Goal: Information Seeking & Learning: Understand process/instructions

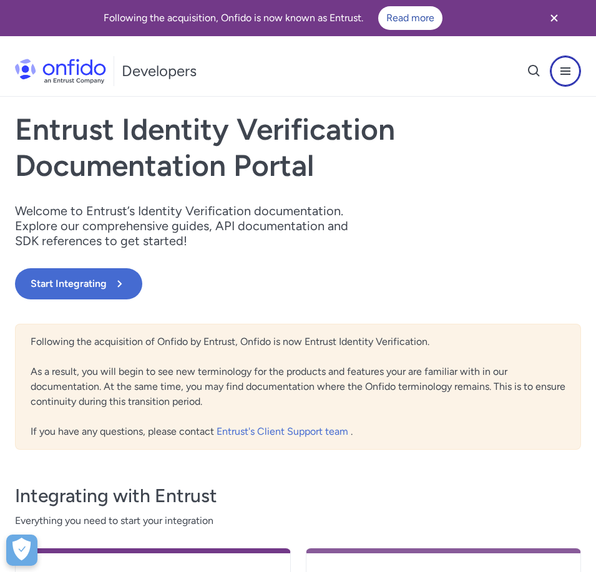
click at [563, 73] on icon "Open navigation menu button" at bounding box center [565, 71] width 15 height 15
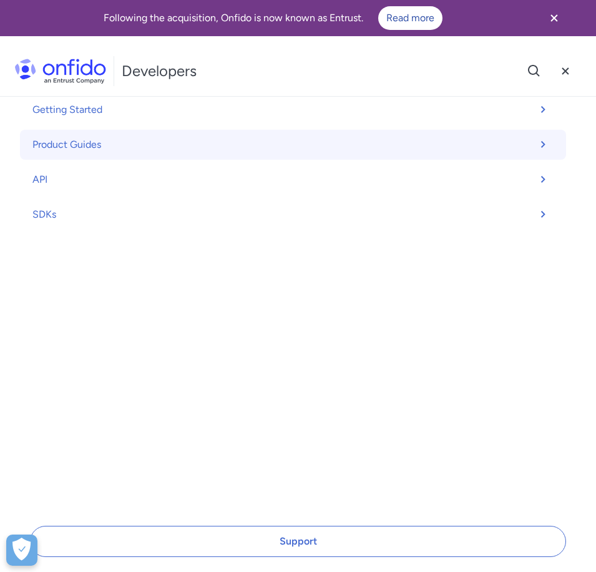
click at [538, 140] on icon at bounding box center [544, 144] width 18 height 15
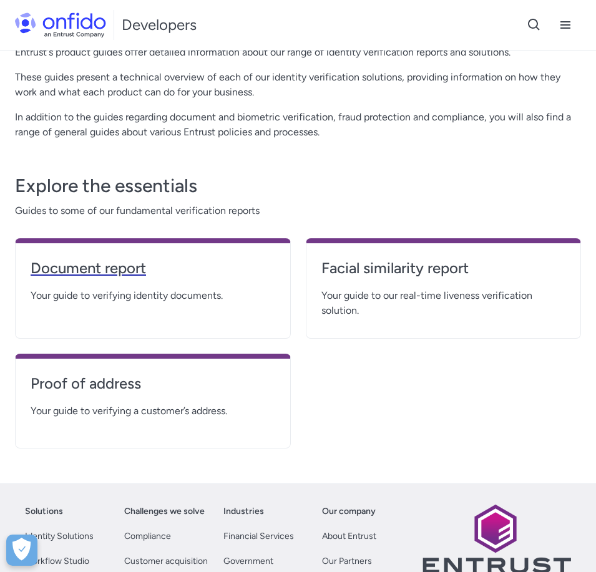
scroll to position [125, 0]
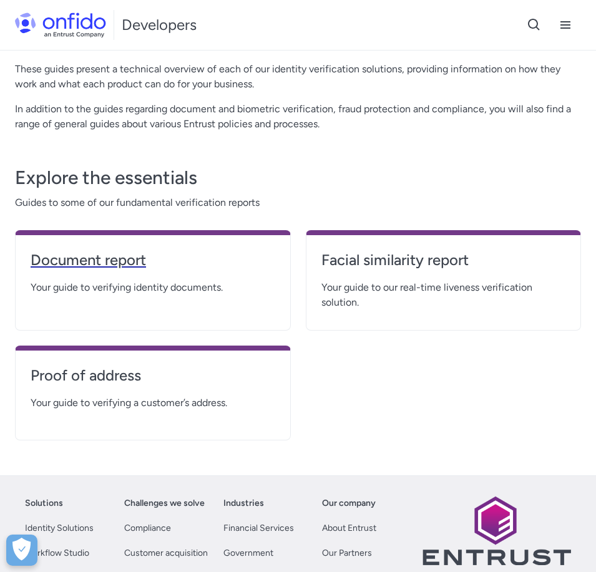
click at [119, 258] on h4 "Document report" at bounding box center [153, 260] width 244 height 20
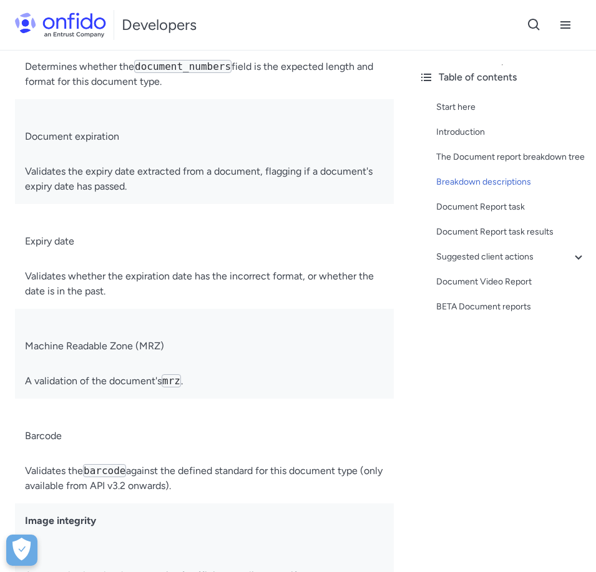
scroll to position [3680, 0]
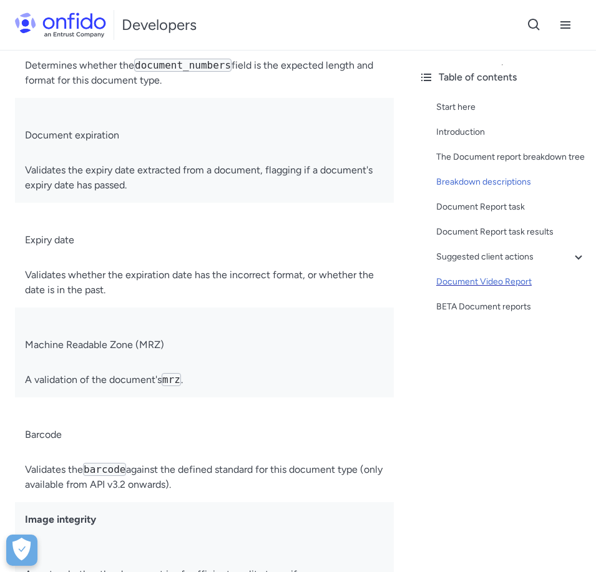
click at [515, 289] on div "Document Video Report" at bounding box center [511, 281] width 150 height 15
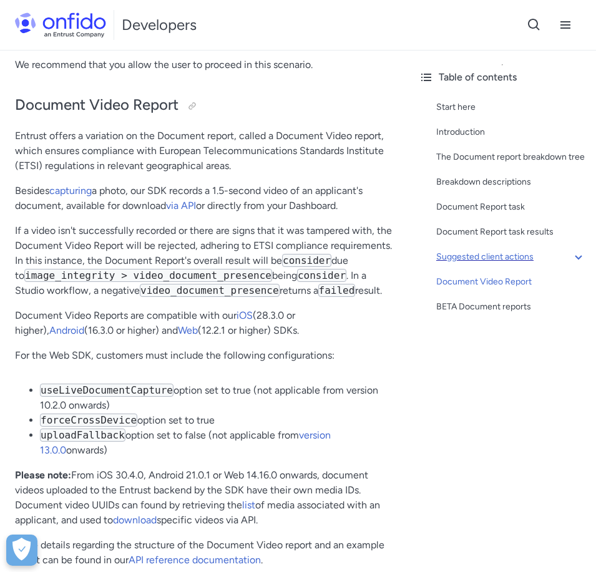
click at [571, 264] on icon at bounding box center [578, 256] width 15 height 15
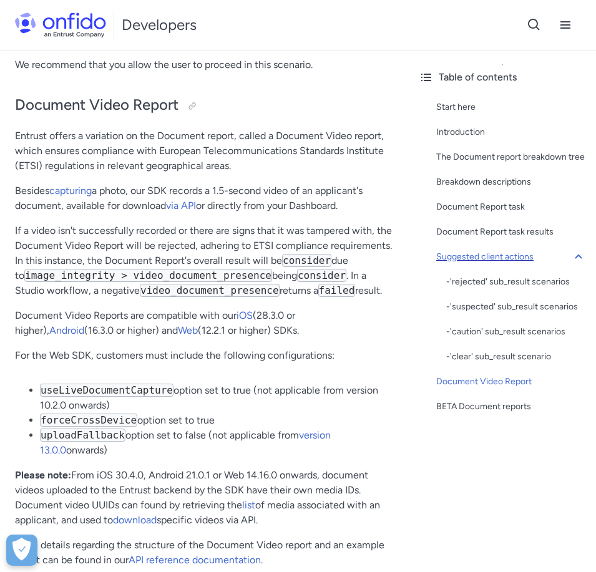
scroll to position [8339, 0]
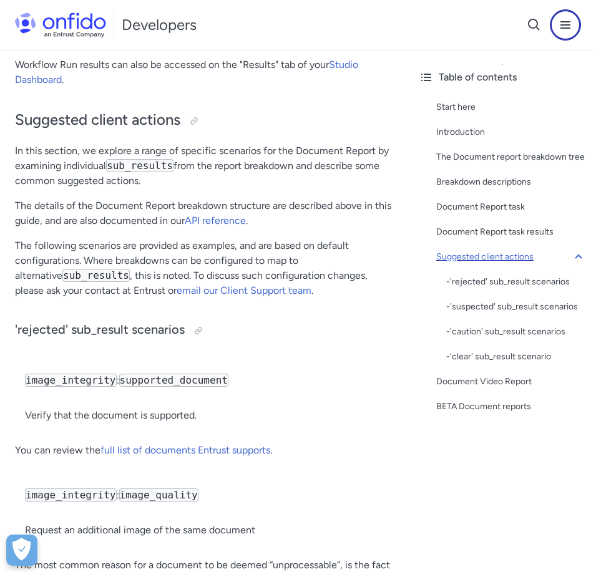
click at [567, 22] on icon "Open navigation menu button" at bounding box center [565, 24] width 10 height 7
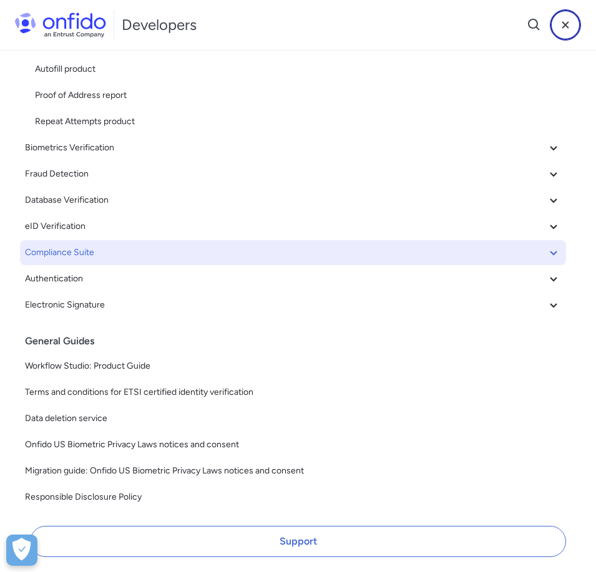
scroll to position [213, 0]
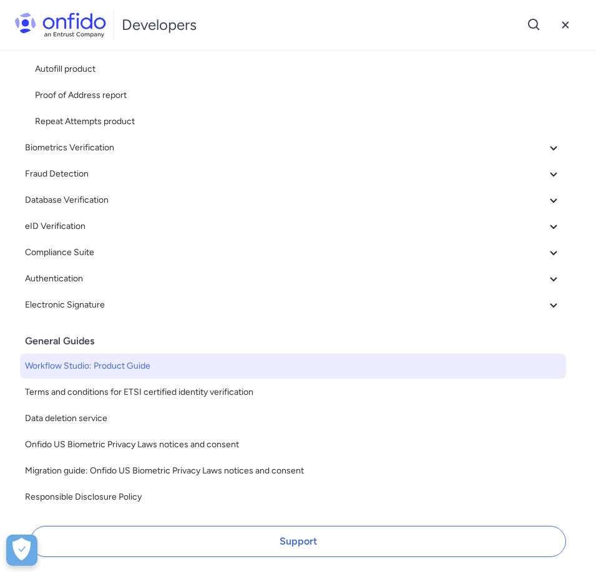
click at [99, 359] on span "Workflow Studio: Product Guide" at bounding box center [293, 366] width 536 height 15
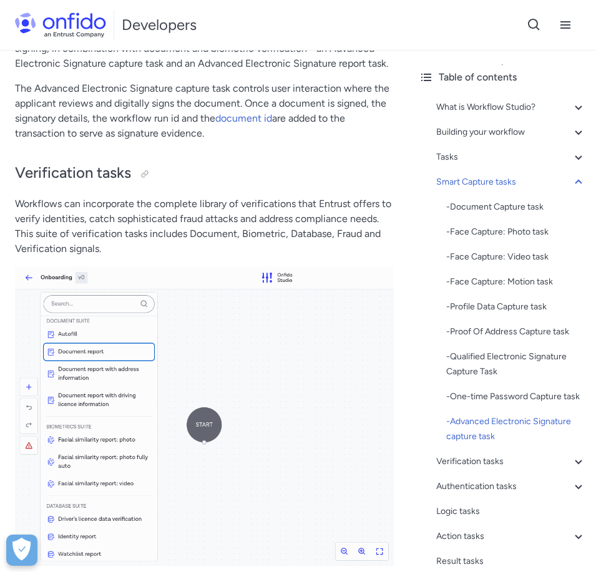
scroll to position [8607, 0]
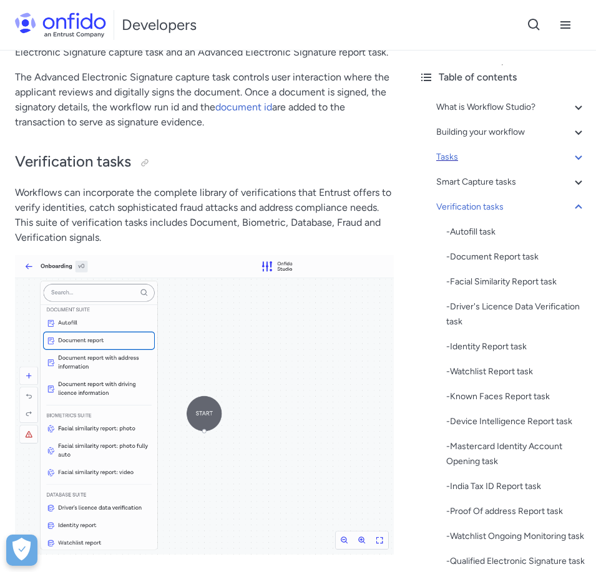
click at [571, 157] on icon at bounding box center [578, 157] width 15 height 15
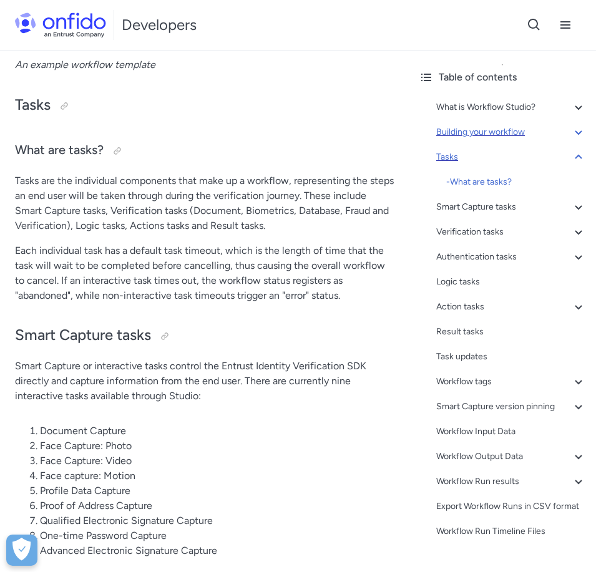
click at [571, 132] on icon at bounding box center [578, 132] width 15 height 15
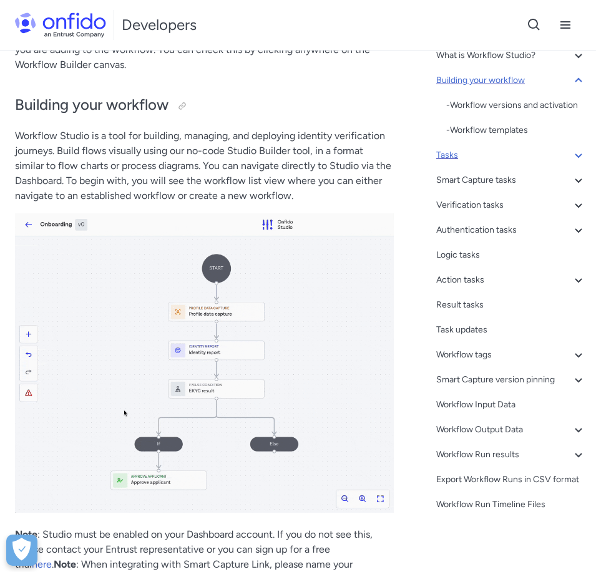
scroll to position [82, 0]
click at [484, 397] on div "Workflow Input Data" at bounding box center [511, 404] width 150 height 15
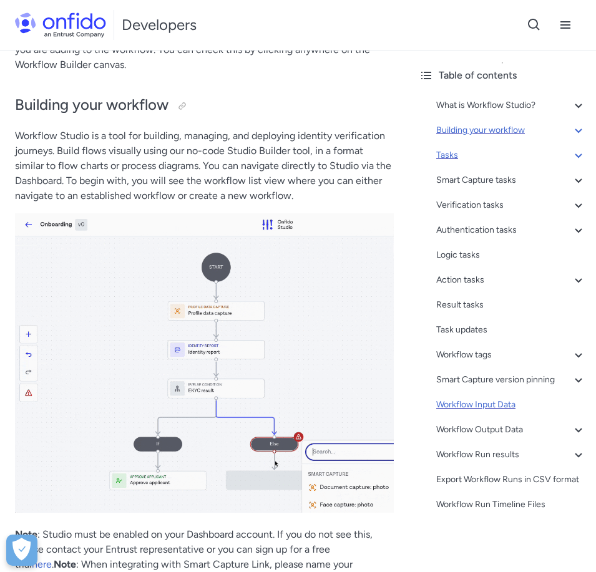
scroll to position [17, 0]
